Goal: Find specific page/section: Find specific page/section

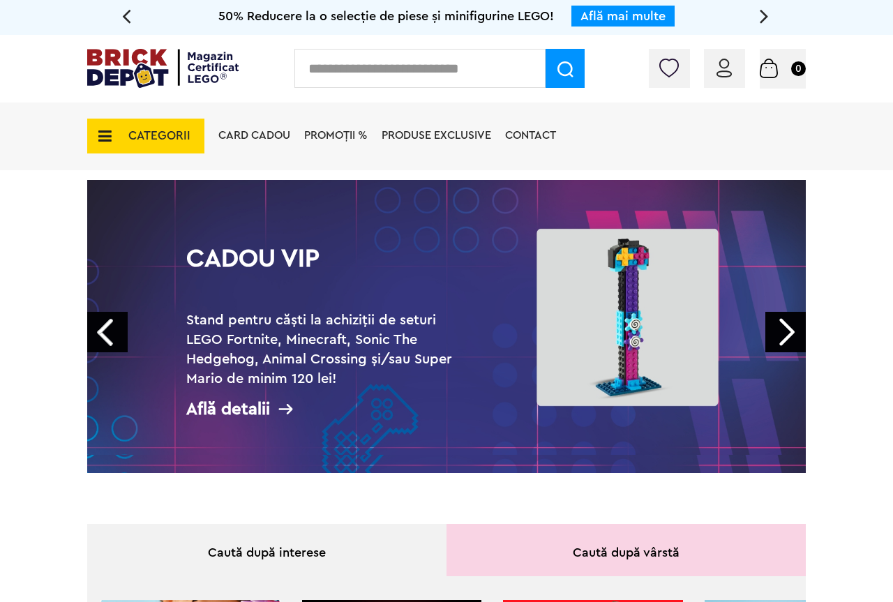
click at [101, 137] on icon at bounding box center [101, 135] width 22 height 15
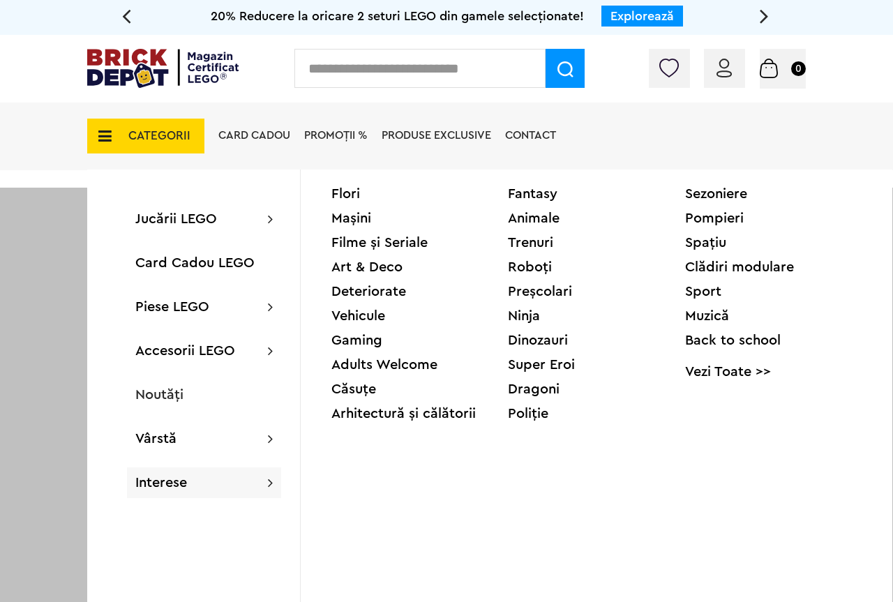
click at [356, 297] on div "Deteriorate" at bounding box center [419, 292] width 176 height 14
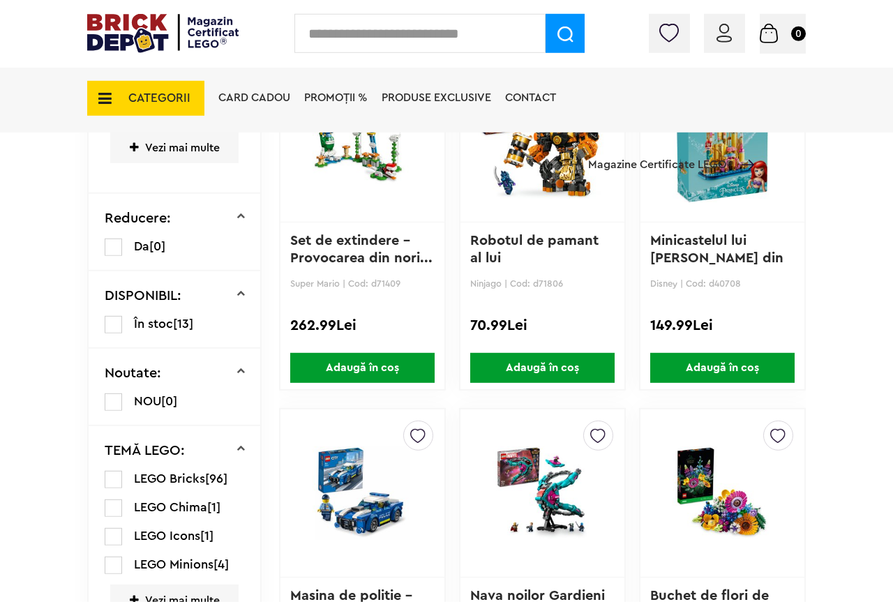
scroll to position [427, 0]
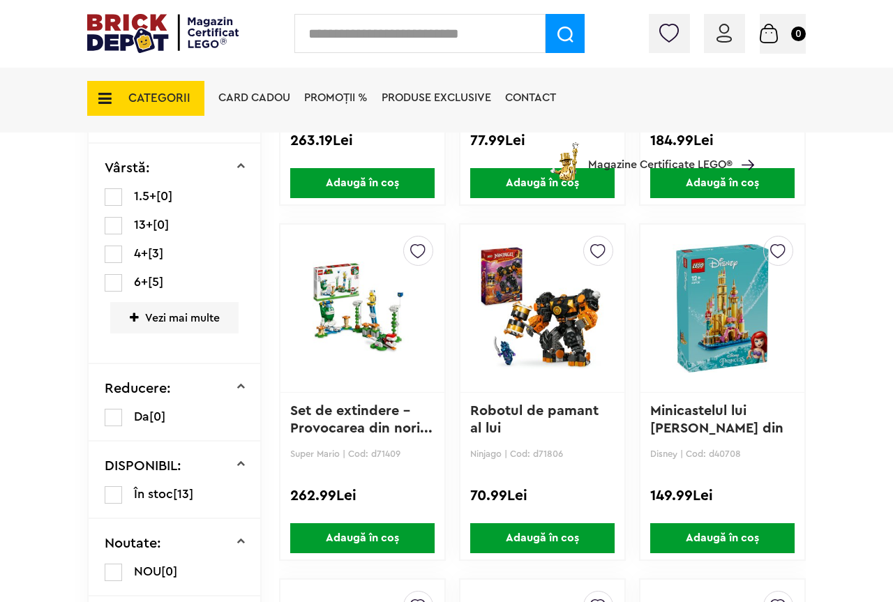
click at [139, 27] on img at bounding box center [162, 33] width 151 height 39
